Goal: Navigation & Orientation: Find specific page/section

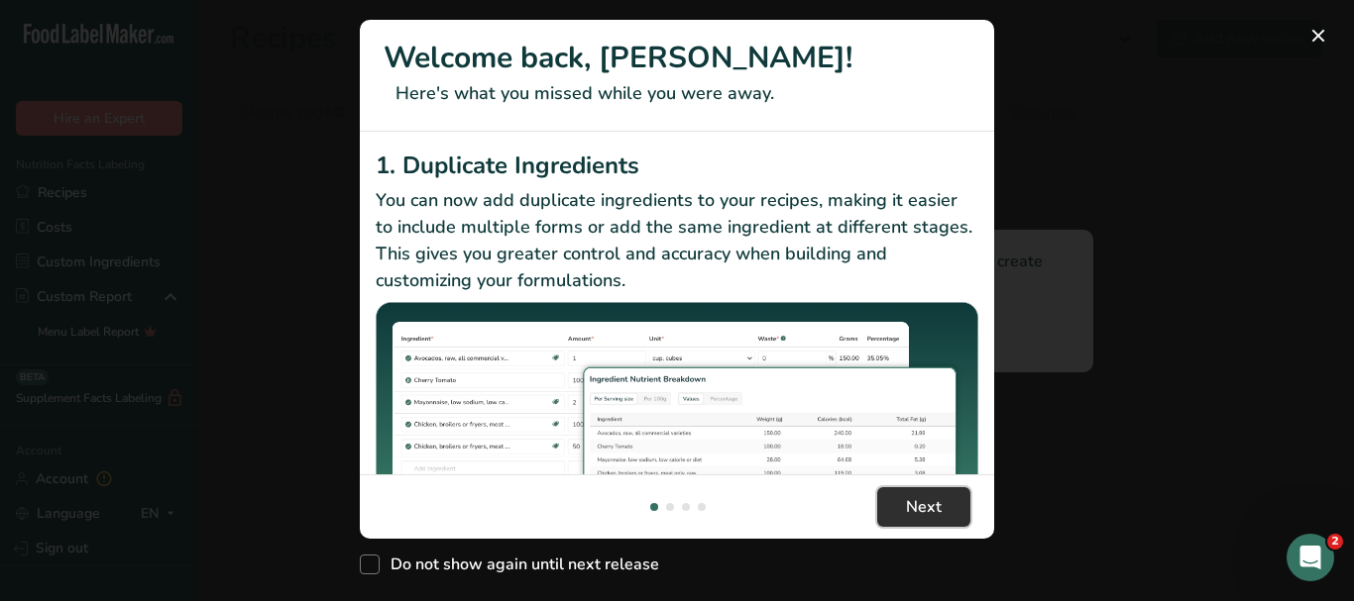
drag, startPoint x: 955, startPoint y: 521, endPoint x: 961, endPoint y: 510, distance: 12.4
click at [955, 520] on button "Next" at bounding box center [923, 508] width 93 height 40
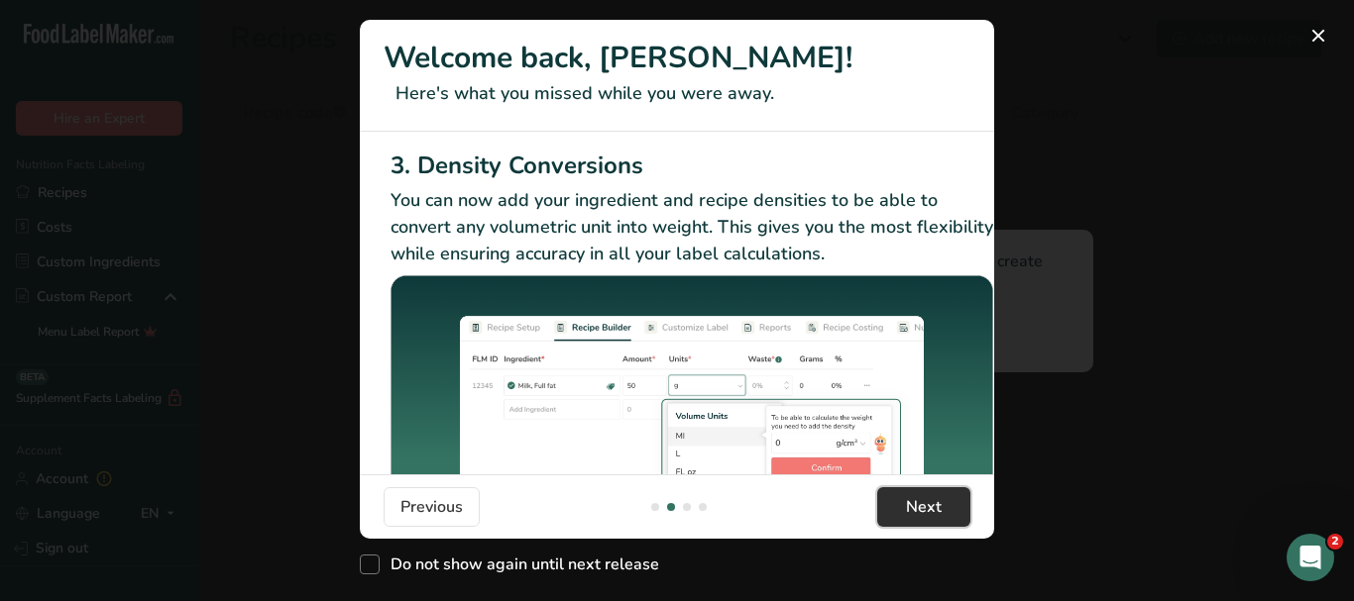
click at [956, 506] on button "Next" at bounding box center [923, 508] width 93 height 40
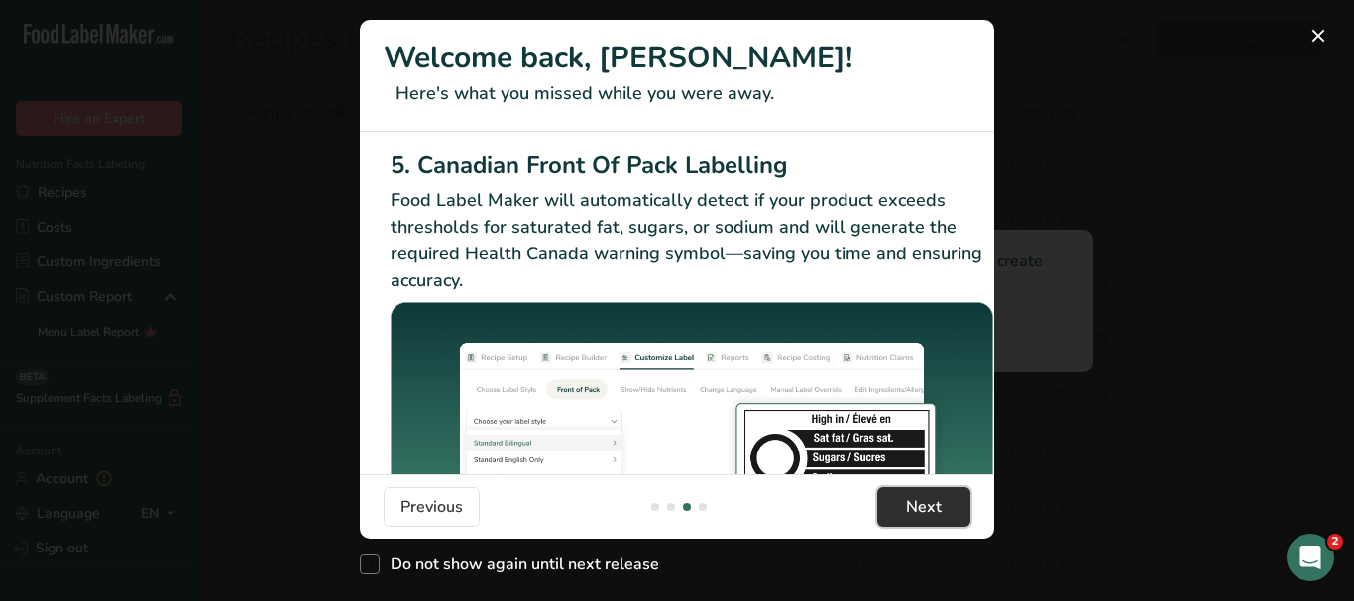
click at [956, 506] on button "Next" at bounding box center [923, 508] width 93 height 40
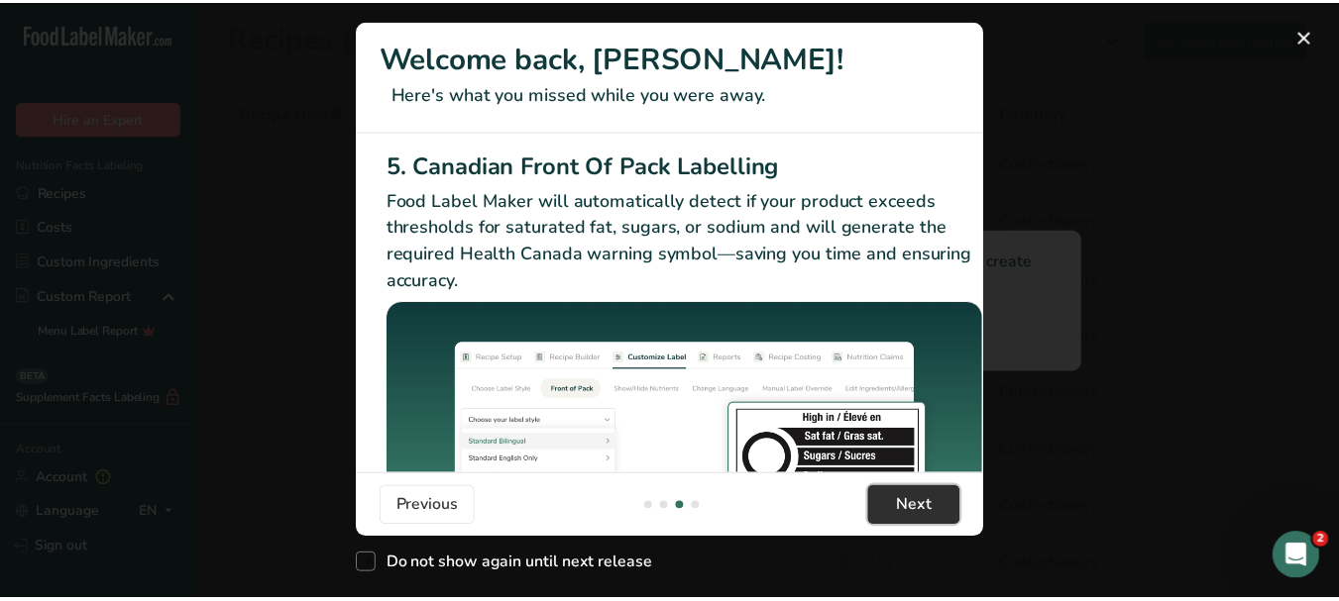
scroll to position [0, 1888]
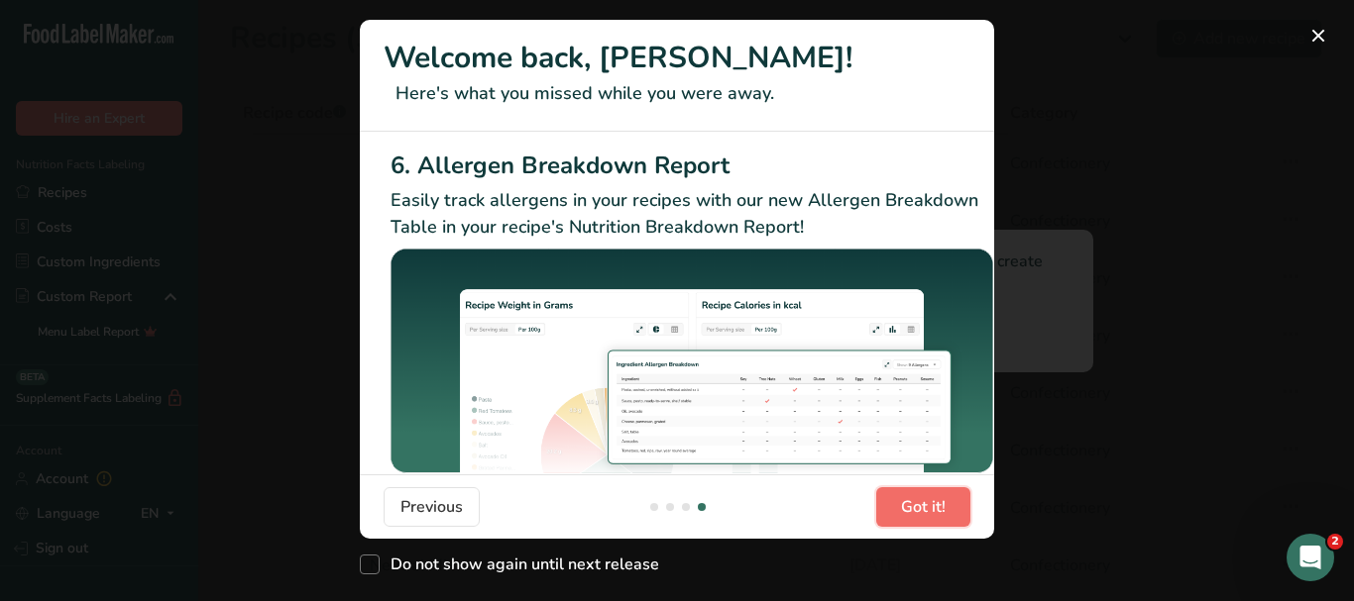
click at [956, 506] on button "Got it!" at bounding box center [923, 508] width 94 height 40
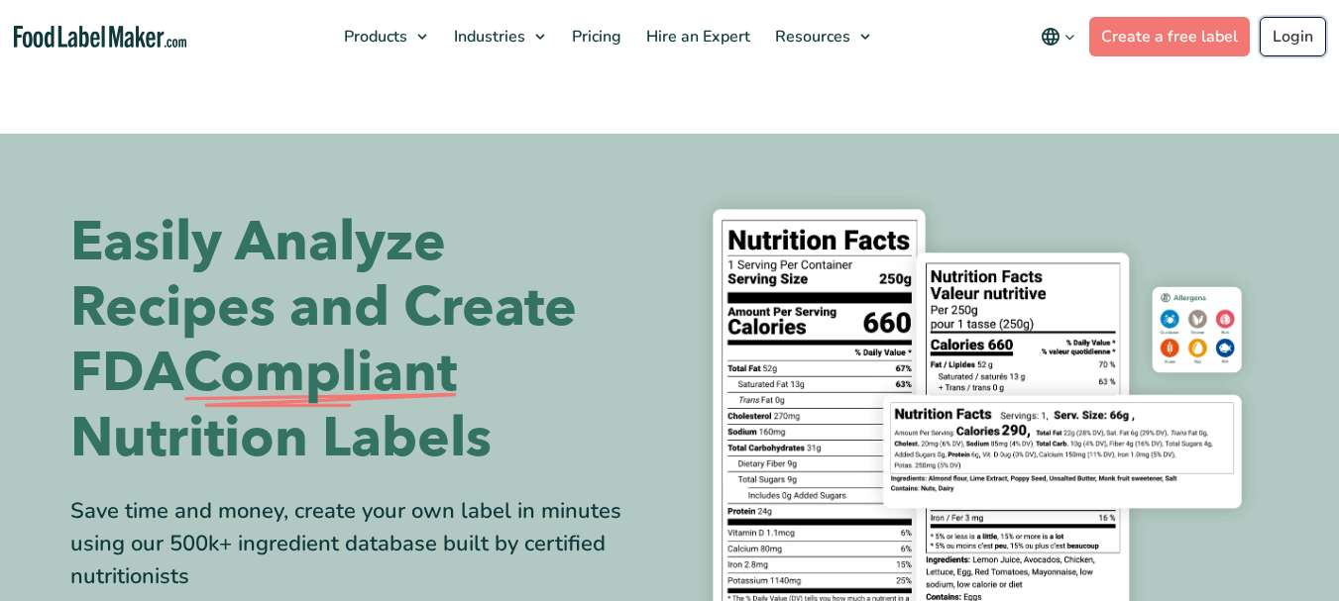
click at [1295, 39] on link "Login" at bounding box center [1292, 37] width 66 height 40
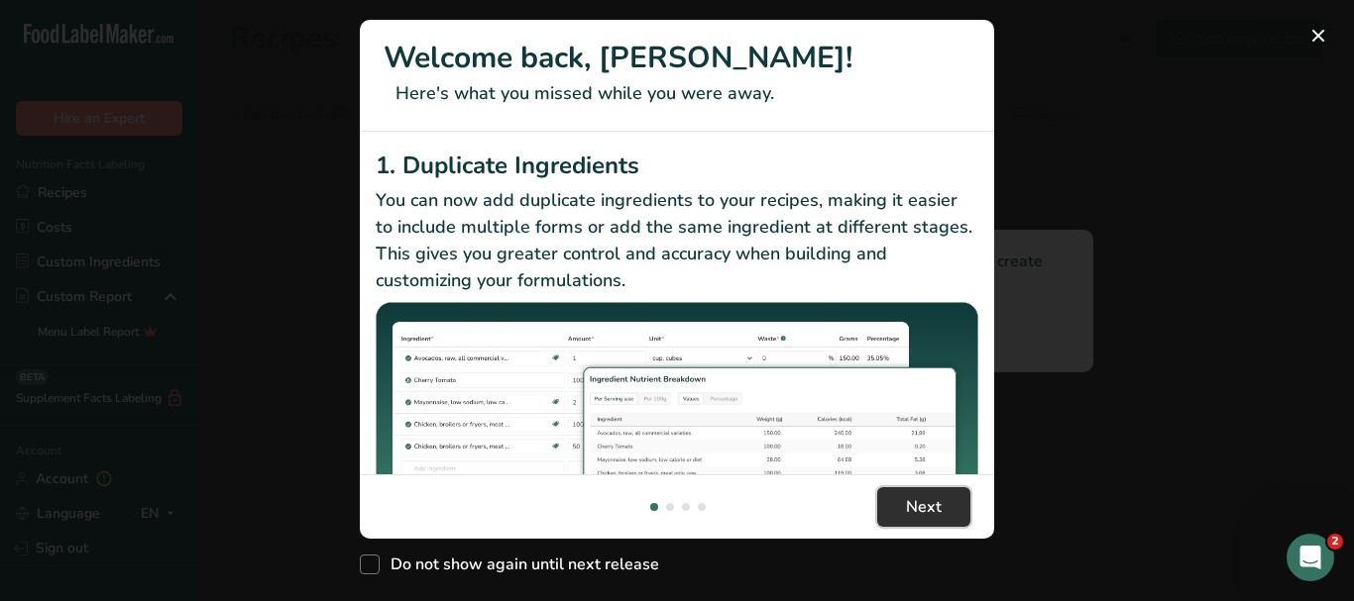
click at [941, 506] on button "Next" at bounding box center [923, 508] width 93 height 40
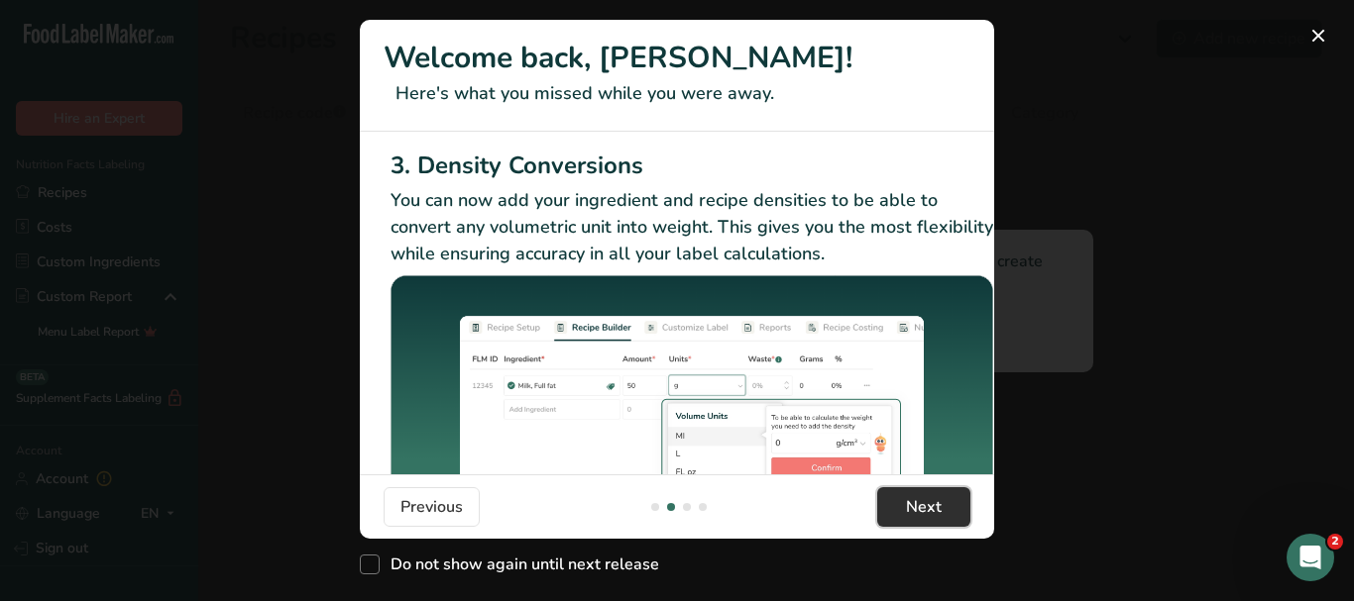
click at [941, 506] on button "Next" at bounding box center [923, 508] width 93 height 40
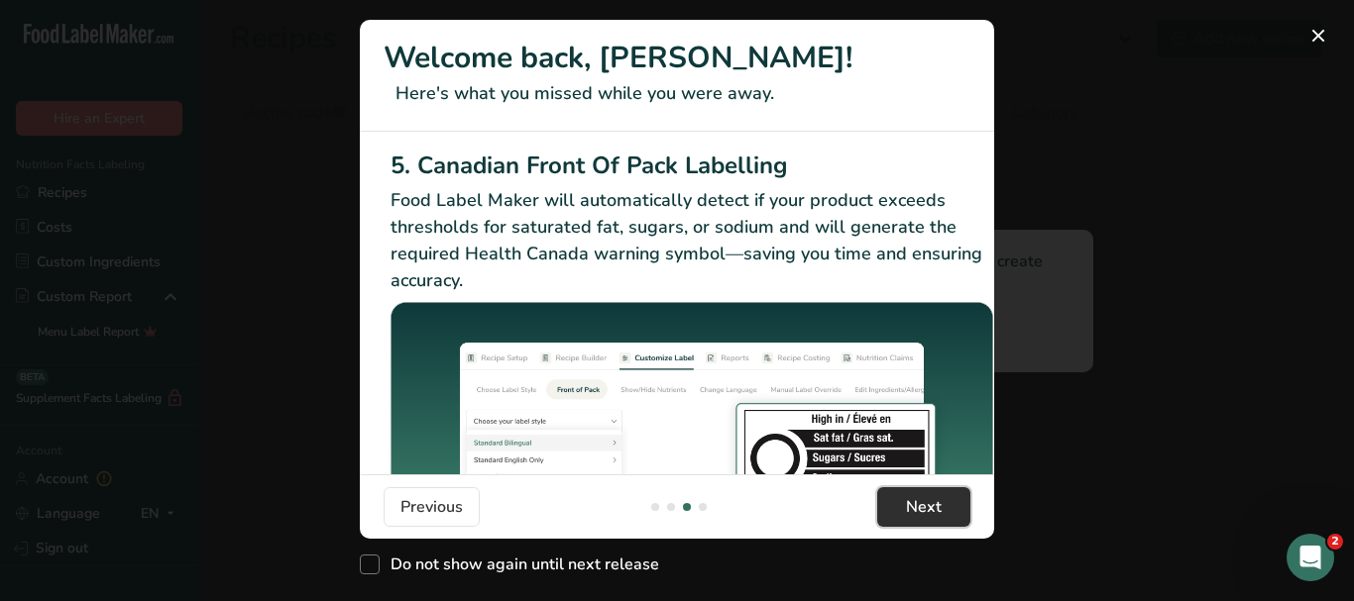
click at [941, 506] on button "Next" at bounding box center [923, 508] width 93 height 40
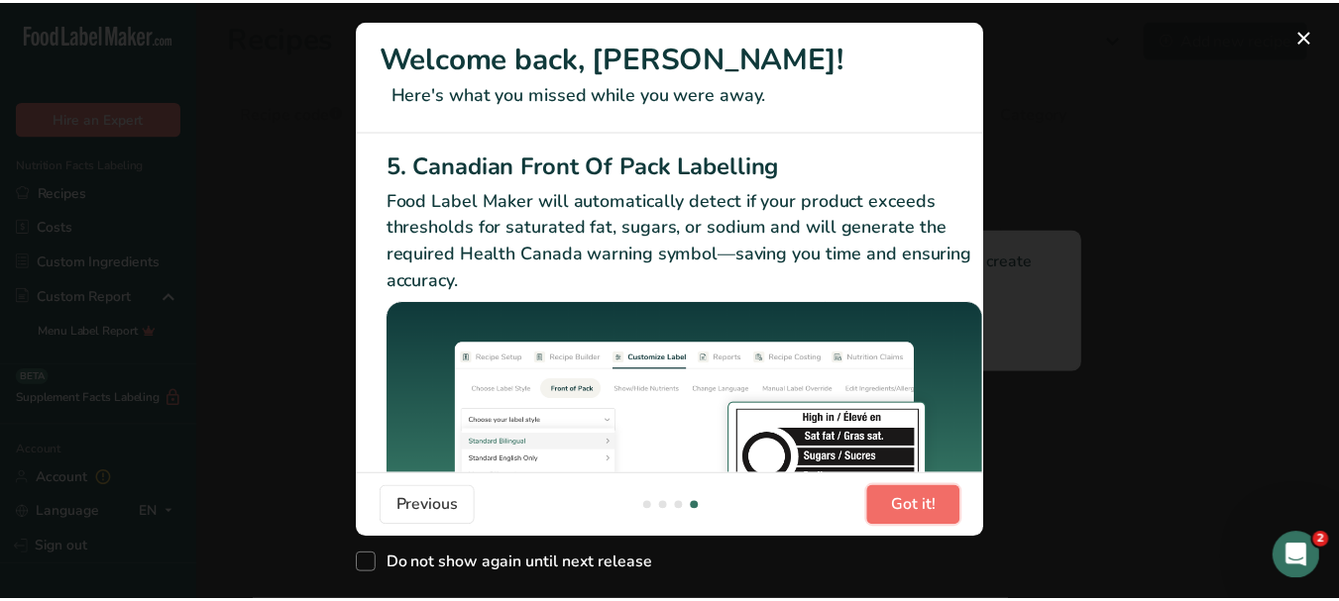
scroll to position [0, 1888]
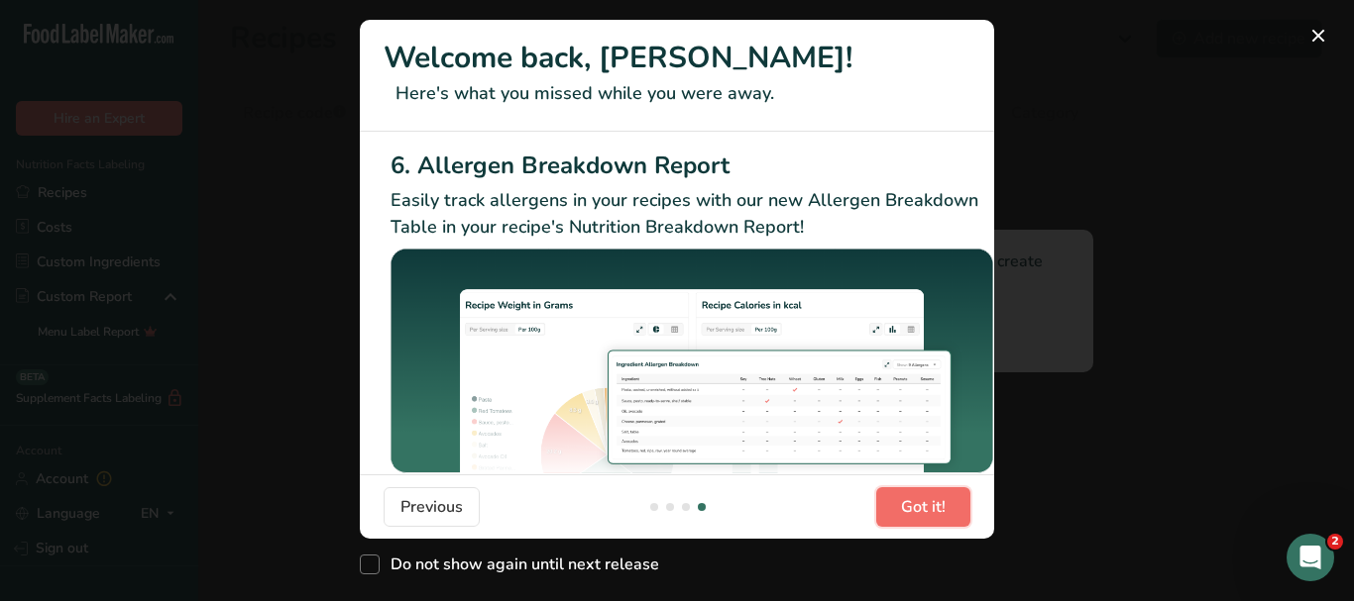
click at [941, 505] on span "Got it!" at bounding box center [923, 507] width 45 height 24
